Goal: Task Accomplishment & Management: Manage account settings

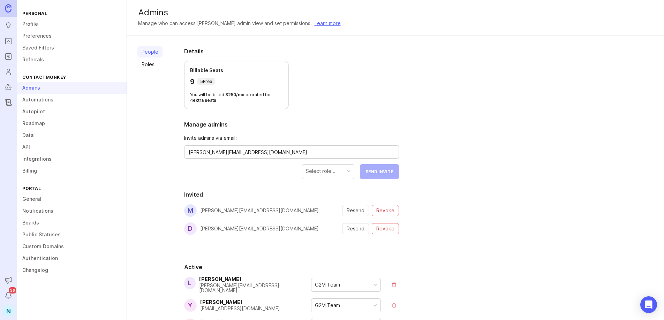
type textarea "[PERSON_NAME][EMAIL_ADDRESS][DOMAIN_NAME]"
click at [376, 177] on div "Select role... Send Invite" at bounding box center [348, 171] width 103 height 15
click at [333, 168] on div "Select role..." at bounding box center [321, 171] width 30 height 8
click at [379, 173] on span "Send Invite" at bounding box center [380, 171] width 28 height 5
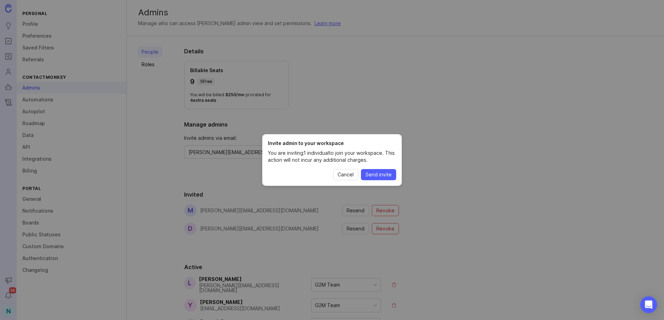
click at [381, 175] on span "Send invite" at bounding box center [379, 174] width 26 height 7
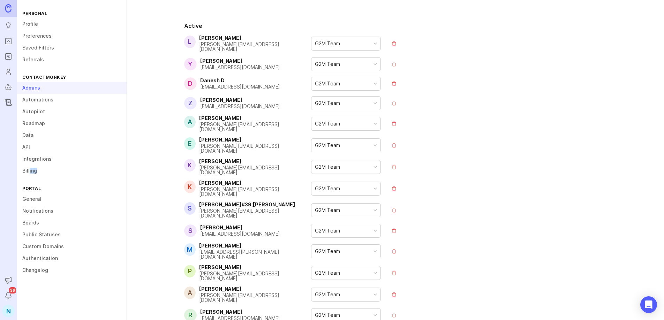
scroll to position [0, 0]
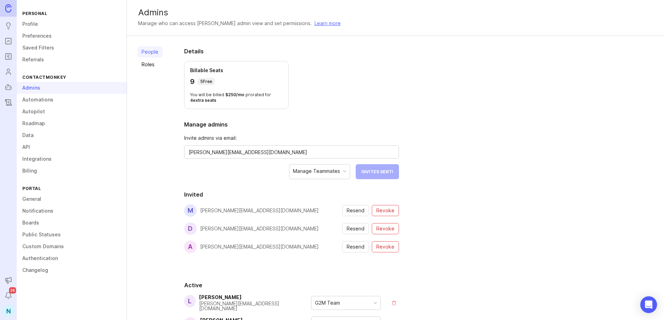
click at [331, 69] on section "Details Billable Seats 9 5 Free You will be billed $ 250 / mo prorated for 4 ex…" at bounding box center [291, 78] width 215 height 62
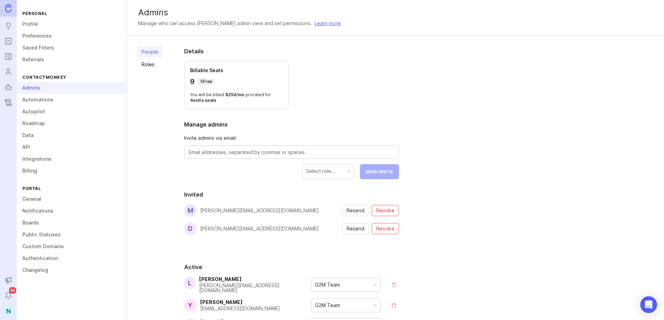
click at [5, 70] on icon "Users" at bounding box center [9, 72] width 8 height 8
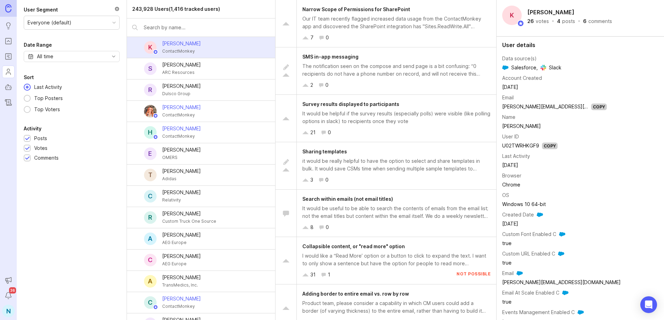
click at [10, 309] on div "N" at bounding box center [8, 311] width 13 height 13
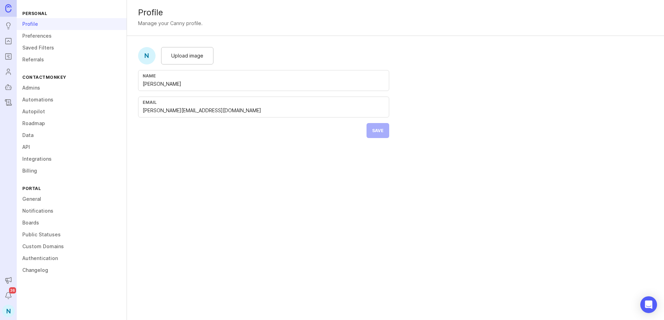
click at [9, 70] on icon "Users" at bounding box center [9, 72] width 8 height 8
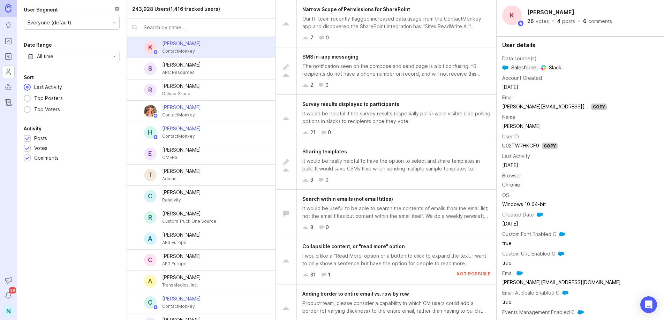
click at [9, 294] on icon "Notifications" at bounding box center [9, 296] width 8 height 8
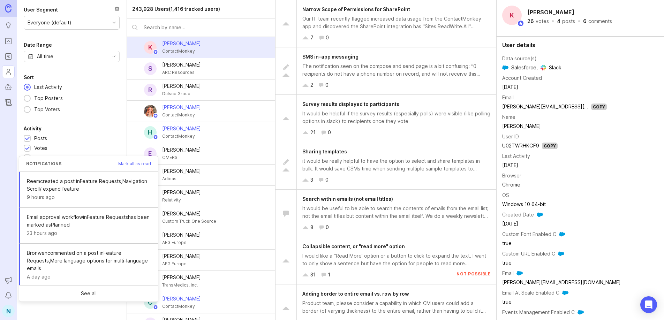
click at [9, 294] on icon "Notifications" at bounding box center [9, 296] width 8 height 8
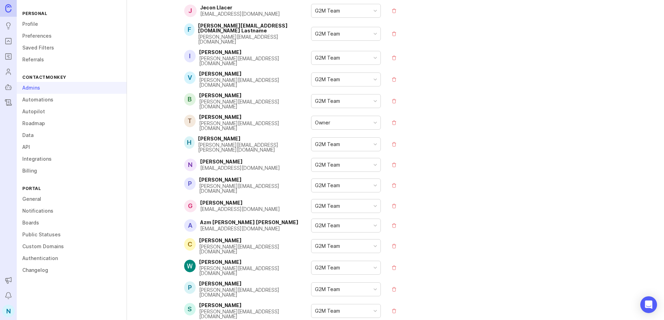
scroll to position [1441, 0]
